Goal: Information Seeking & Learning: Learn about a topic

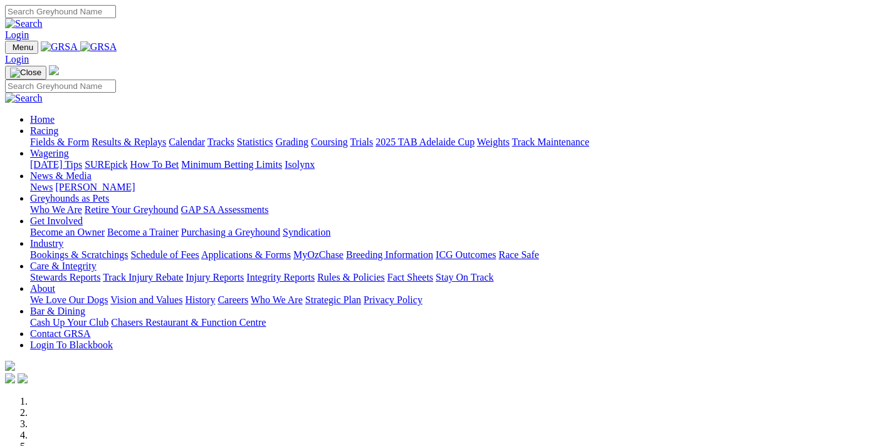
scroll to position [335, 0]
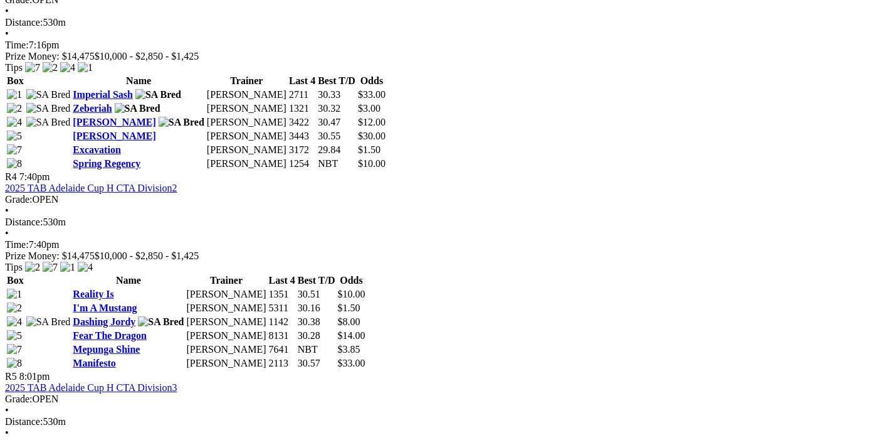
scroll to position [1318, 0]
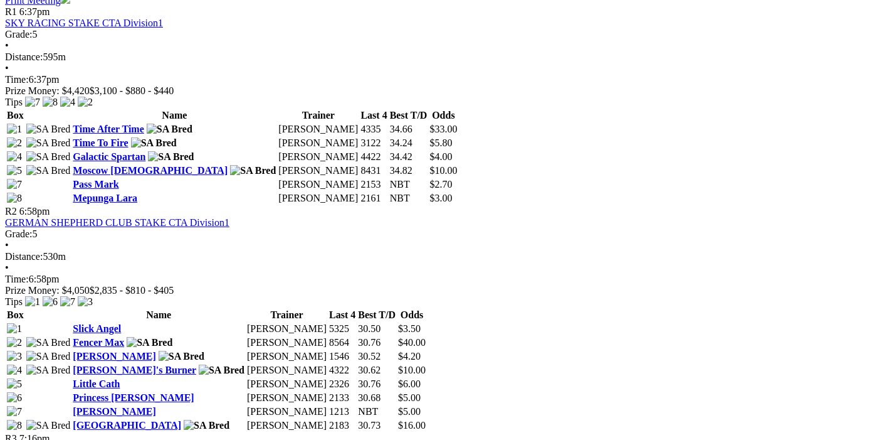
scroll to position [791, 0]
